Goal: Task Accomplishment & Management: Use online tool/utility

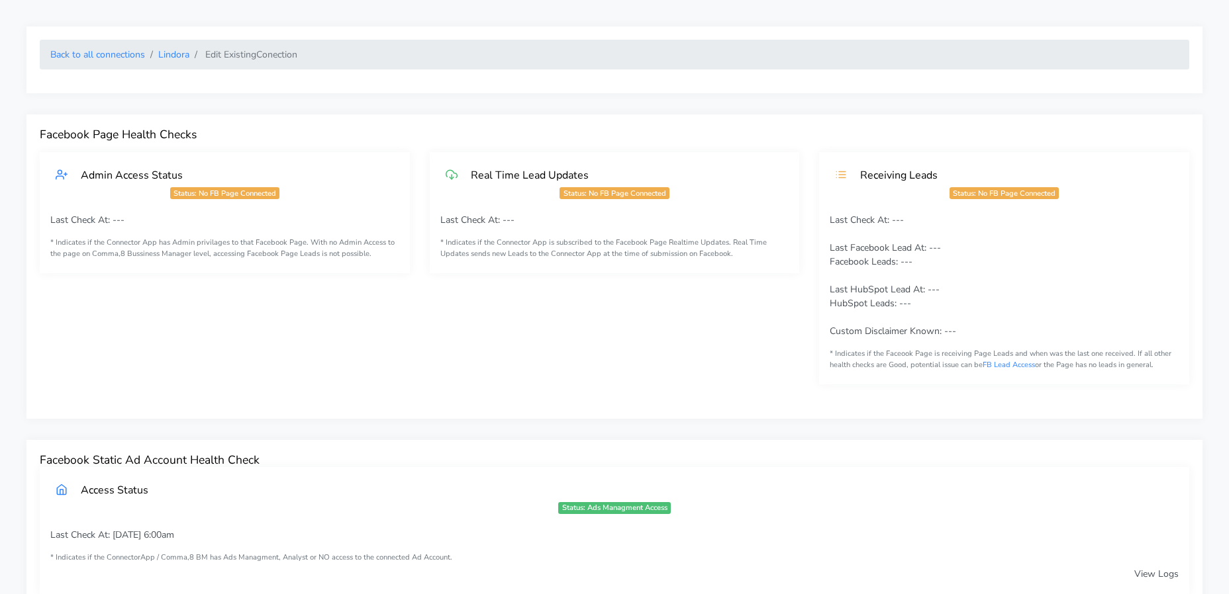
scroll to position [941, 0]
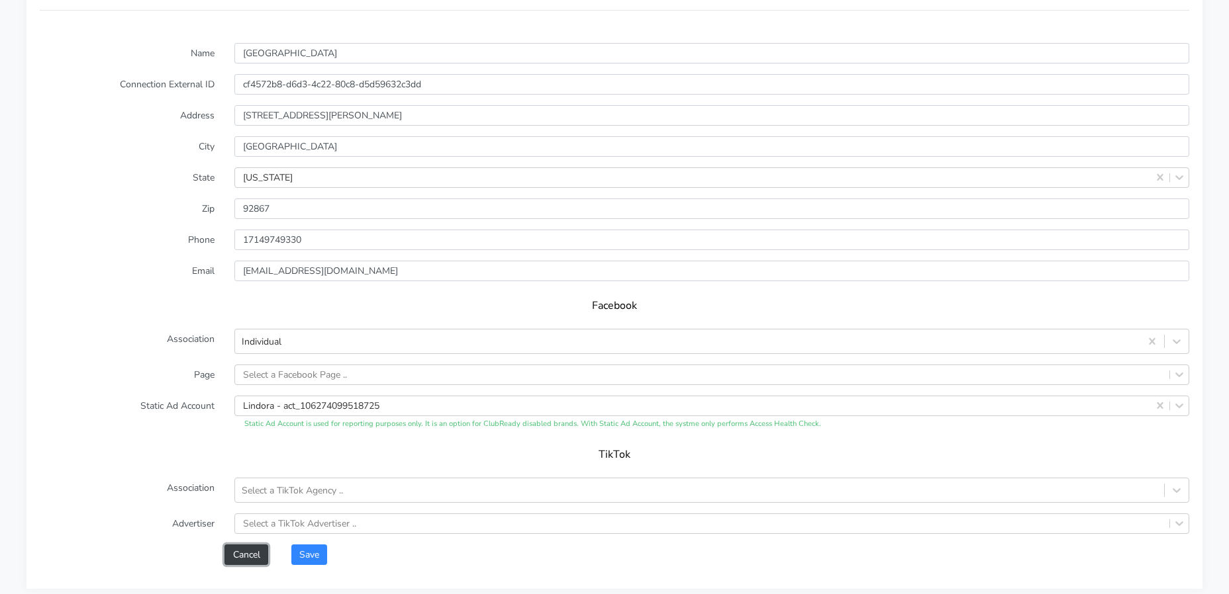
click at [244, 555] on button "Cancel" at bounding box center [245, 555] width 43 height 21
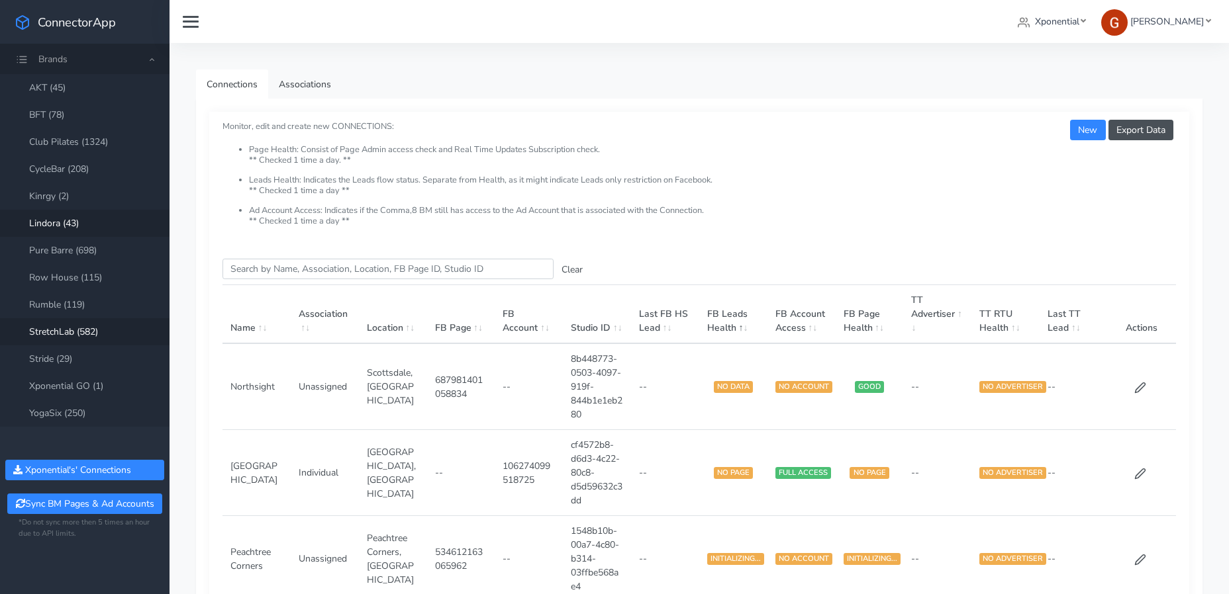
click at [69, 322] on link "StretchLab (582)" at bounding box center [84, 331] width 169 height 27
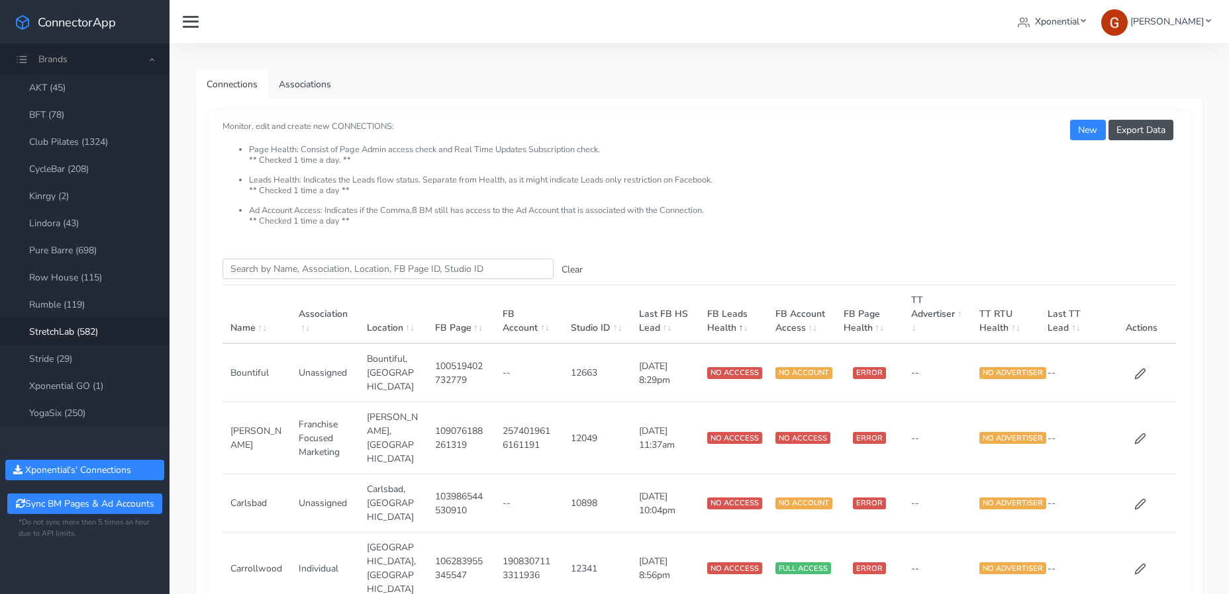
drag, startPoint x: 288, startPoint y: 281, endPoint x: 293, endPoint y: 273, distance: 9.8
click at [293, 272] on input "Search this table" at bounding box center [387, 269] width 331 height 21
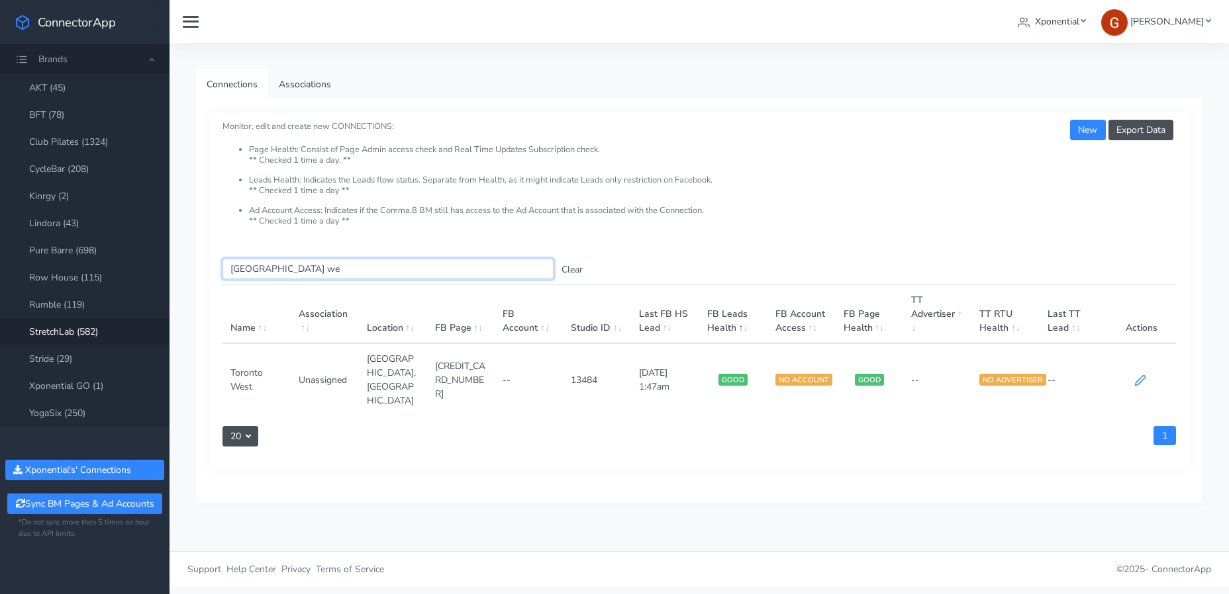
type input "[GEOGRAPHIC_DATA] we"
click at [1142, 375] on icon at bounding box center [1140, 381] width 12 height 12
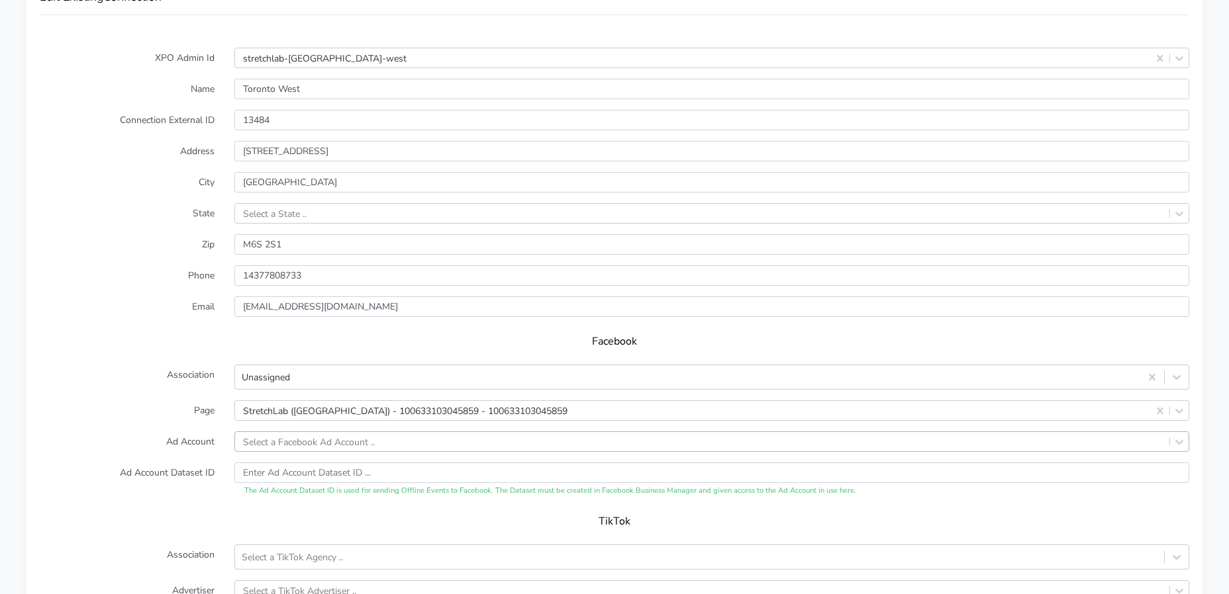
click at [305, 440] on div "Select a Facebook Ad Account .." at bounding box center [711, 442] width 955 height 21
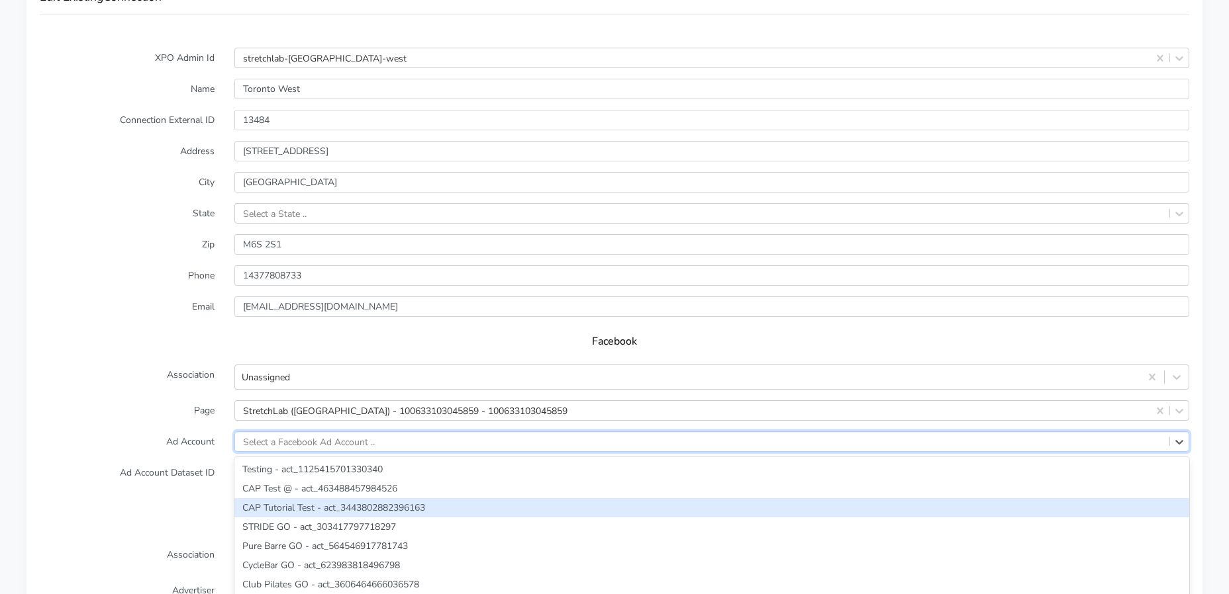
scroll to position [1084, 0]
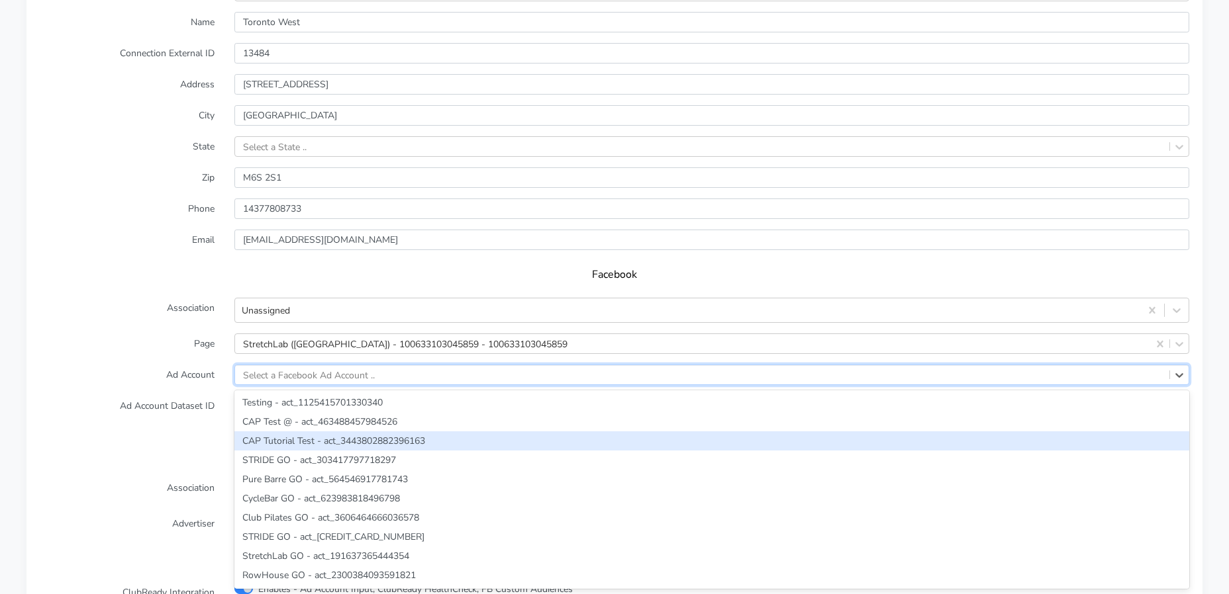
paste input "838617861010797"
type input "838617861010797"
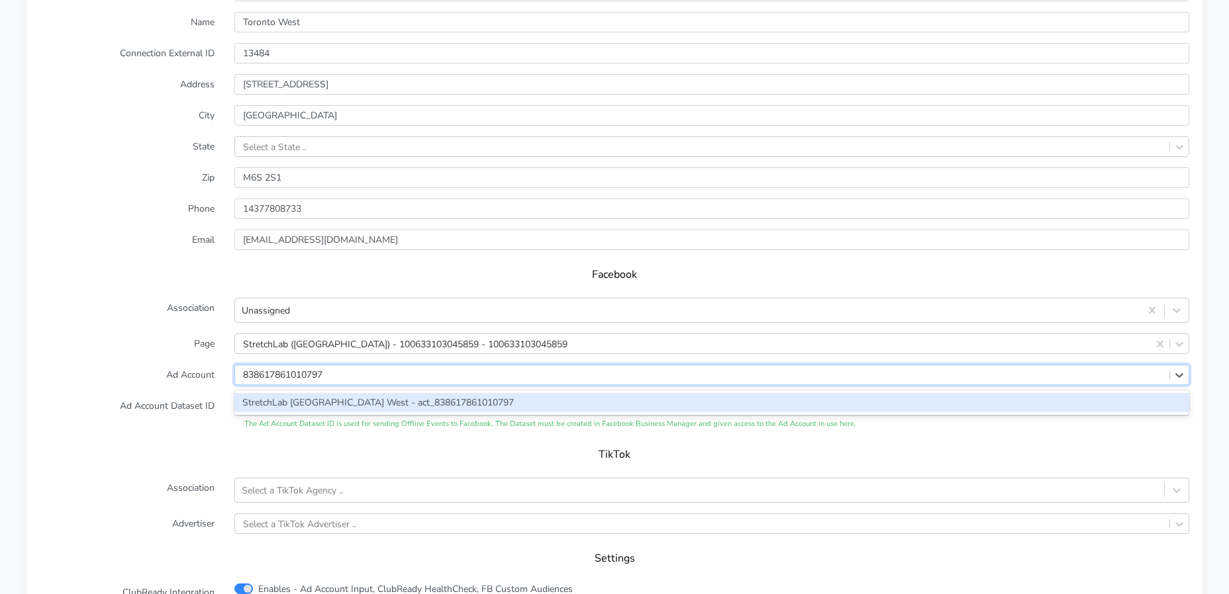
click at [289, 401] on div "StretchLab [GEOGRAPHIC_DATA] West - act_838617861010797" at bounding box center [711, 402] width 955 height 19
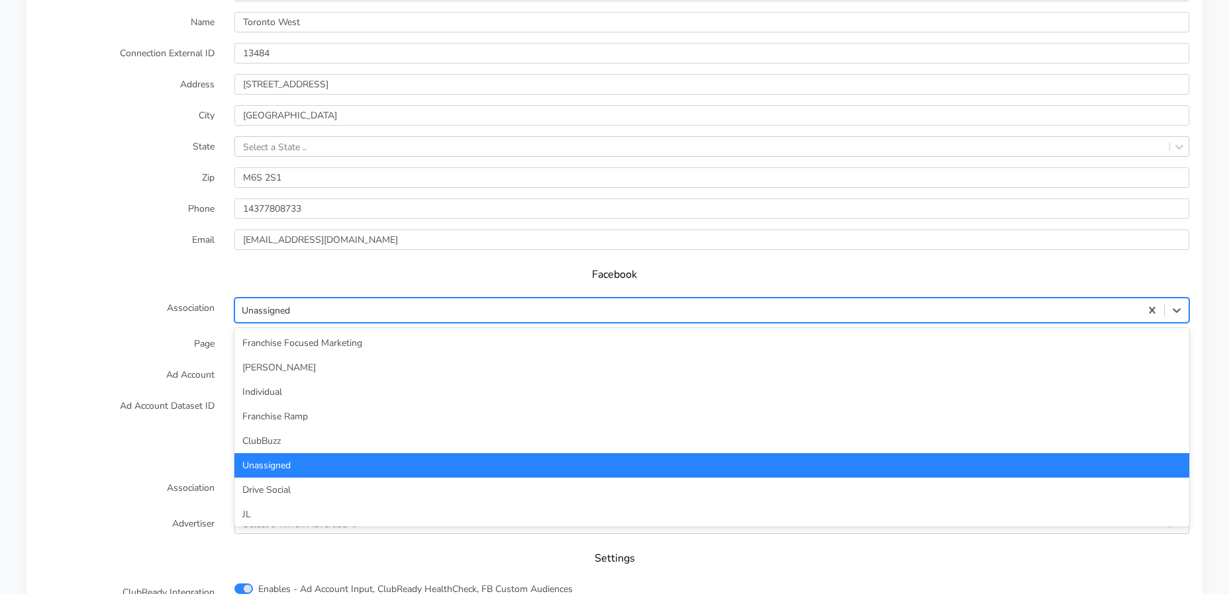
click at [298, 300] on div "Unassigned" at bounding box center [687, 311] width 905 height 22
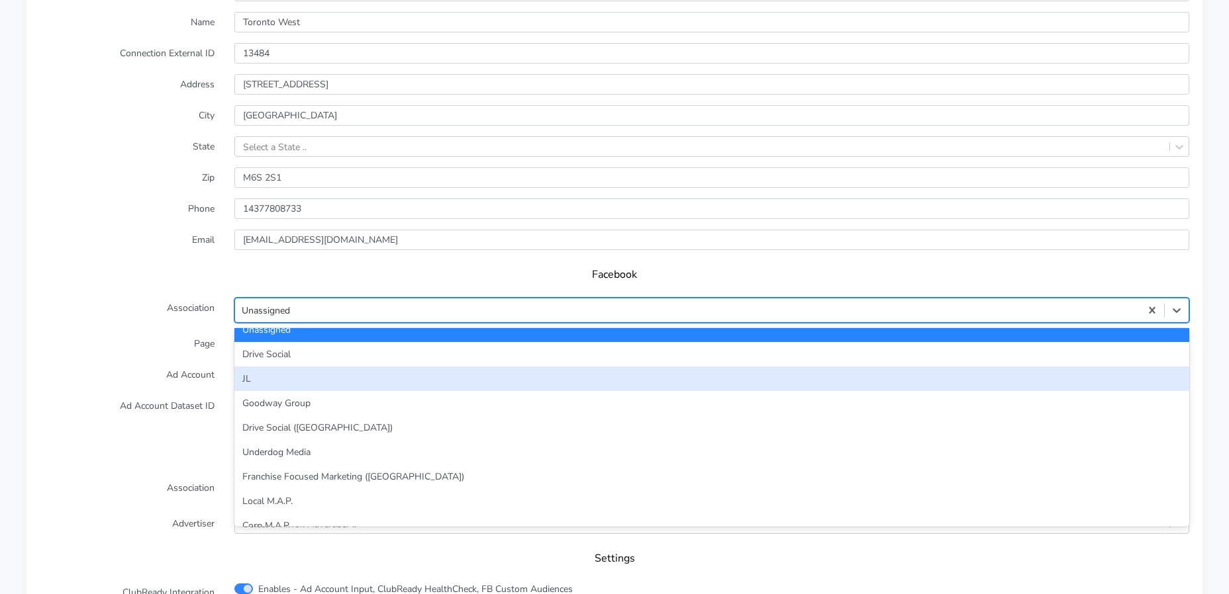
scroll to position [138, 0]
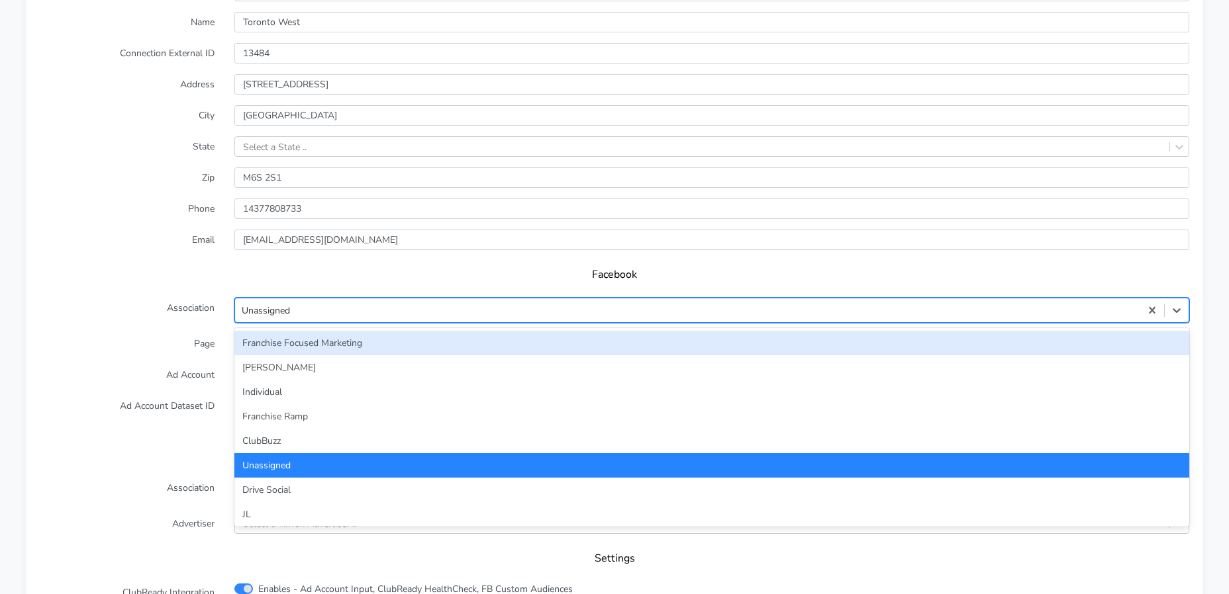
click at [302, 303] on div "Unassigned" at bounding box center [687, 311] width 905 height 22
click at [282, 329] on form "XPO Admin Id stretchlab-[GEOGRAPHIC_DATA]-west Name [GEOGRAPHIC_DATA] West Conn…" at bounding box center [614, 307] width 1149 height 653
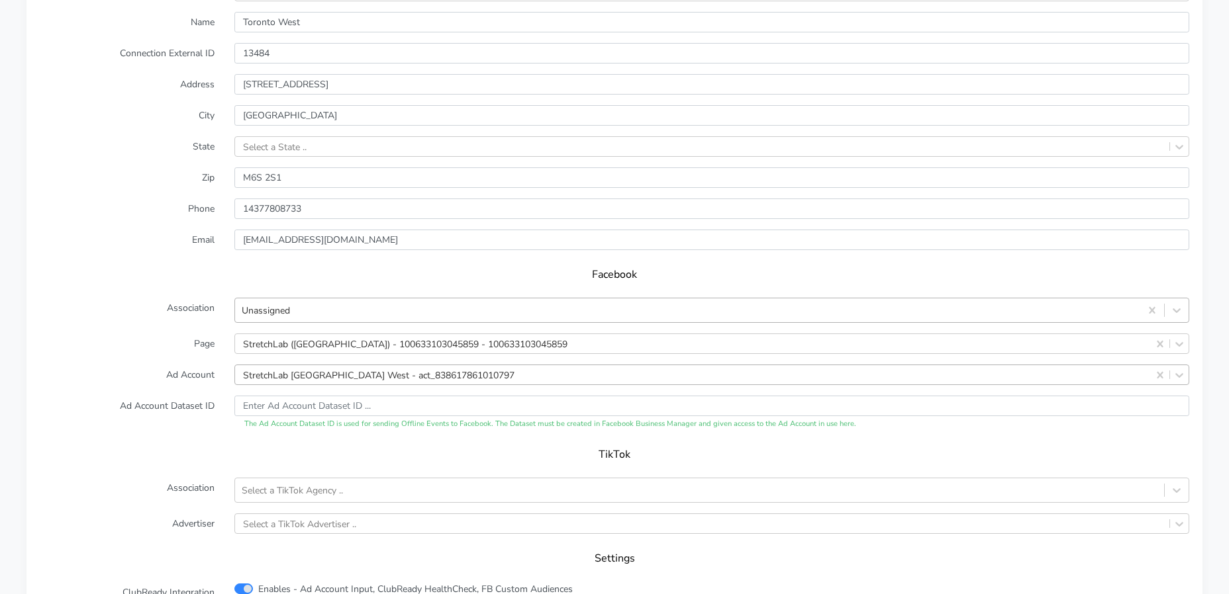
click at [284, 319] on div "Unassigned" at bounding box center [687, 311] width 905 height 22
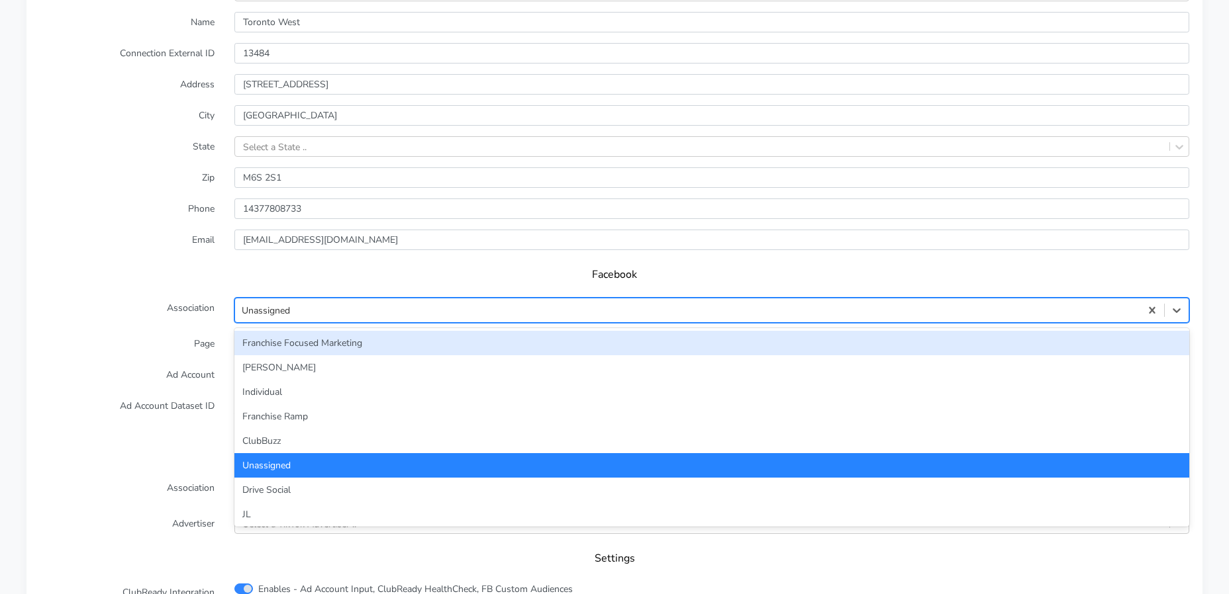
click at [281, 351] on div "Franchise Focused Marketing" at bounding box center [711, 343] width 955 height 24
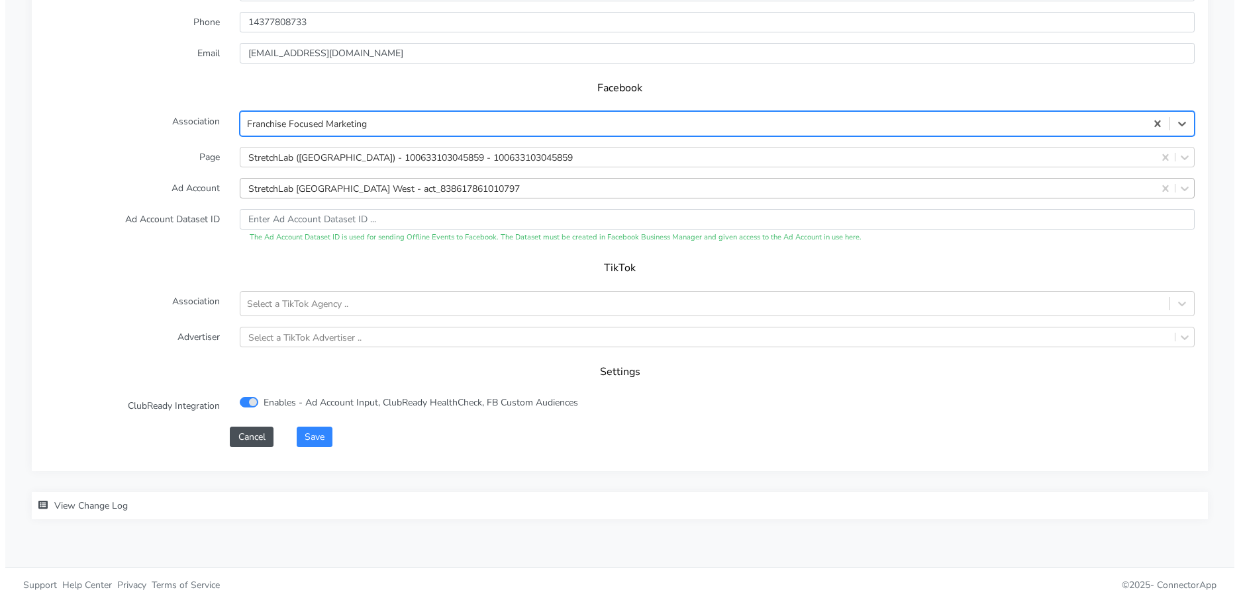
scroll to position [1279, 0]
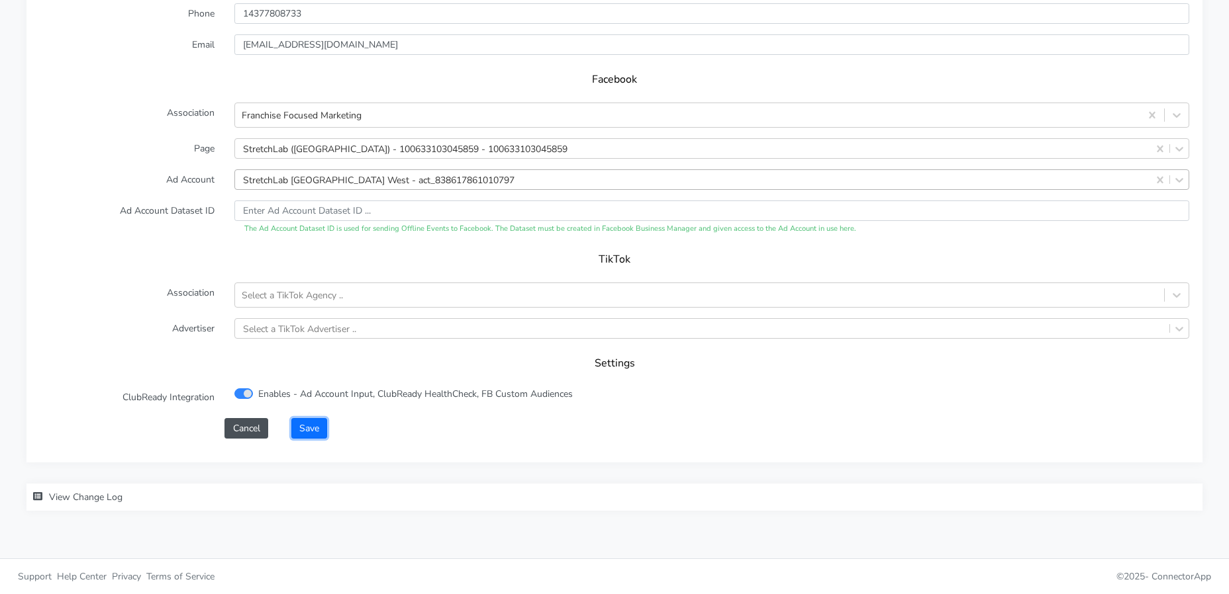
click at [326, 425] on button "Save" at bounding box center [309, 428] width 36 height 21
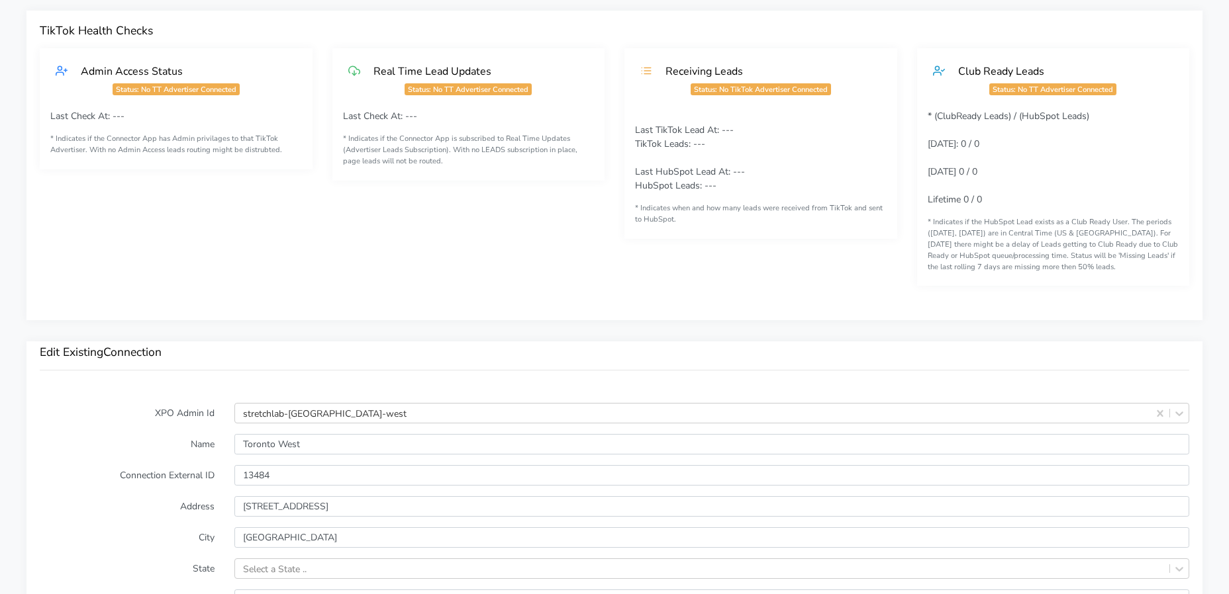
scroll to position [947, 0]
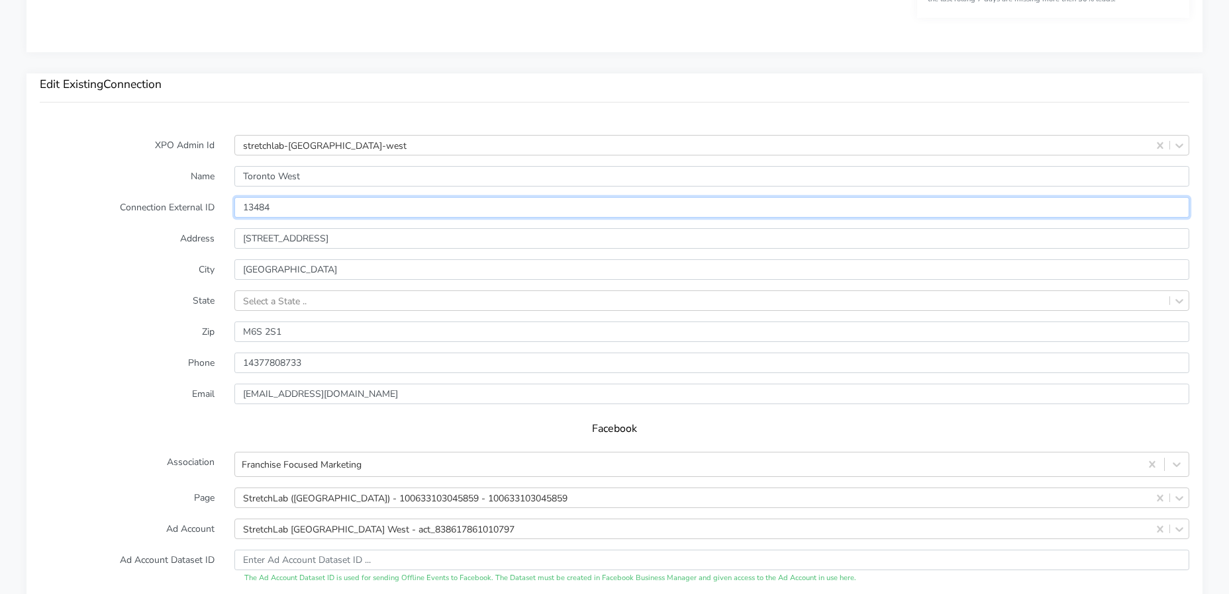
click at [262, 199] on input "13484" at bounding box center [711, 207] width 955 height 21
